Goal: Task Accomplishment & Management: Manage account settings

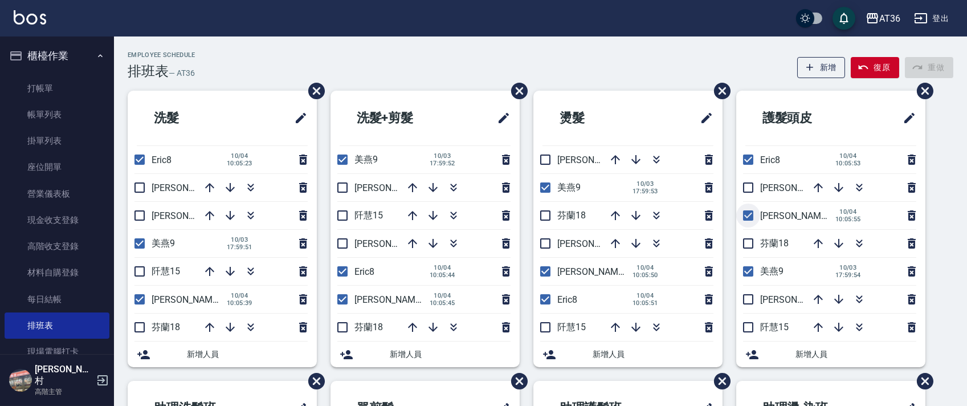
click at [747, 213] on input "checkbox" at bounding box center [748, 216] width 24 height 24
checkbox input "false"
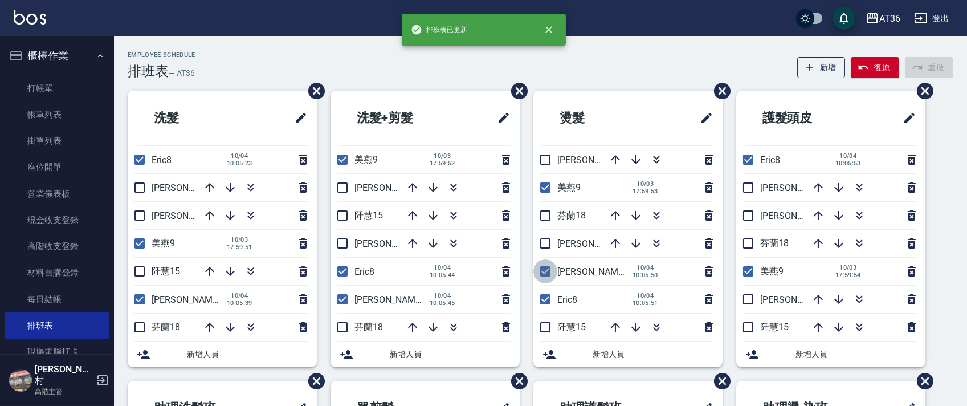
click at [543, 274] on input "checkbox" at bounding box center [546, 271] width 24 height 24
checkbox input "false"
click at [339, 303] on input "checkbox" at bounding box center [343, 299] width 24 height 24
checkbox input "false"
click at [135, 299] on input "checkbox" at bounding box center [140, 299] width 24 height 24
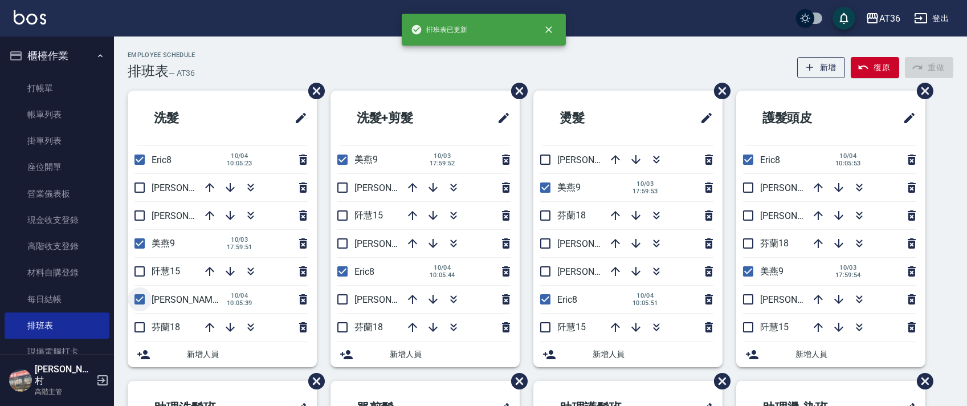
checkbox input "false"
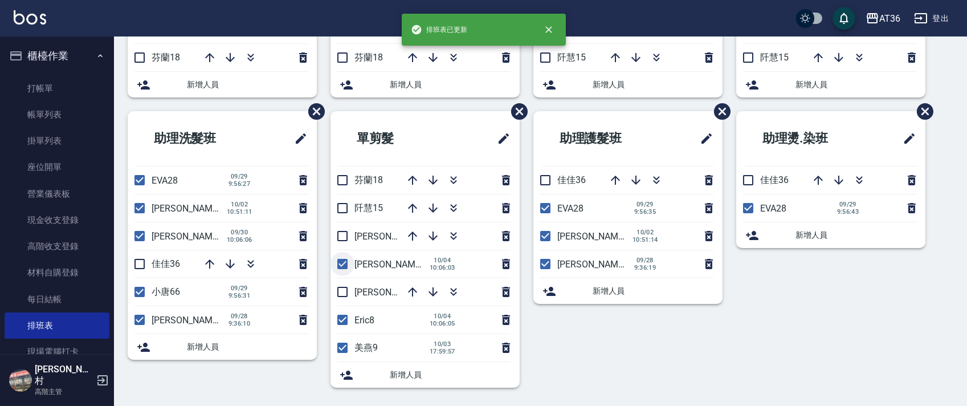
click at [339, 265] on input "checkbox" at bounding box center [343, 264] width 24 height 24
checkbox input "false"
